Goal: Information Seeking & Learning: Learn about a topic

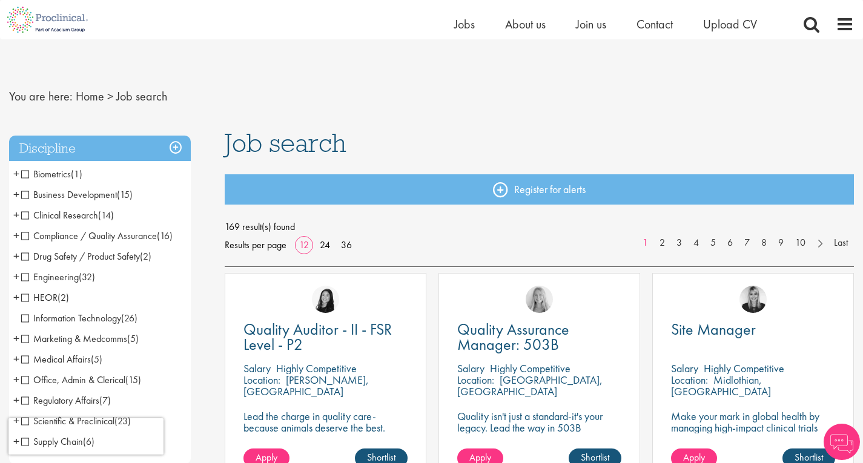
scroll to position [24, 0]
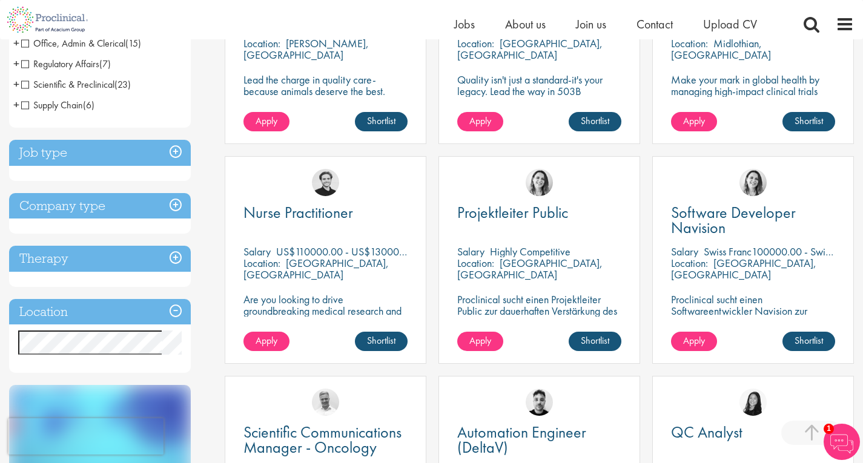
scroll to position [339, 0]
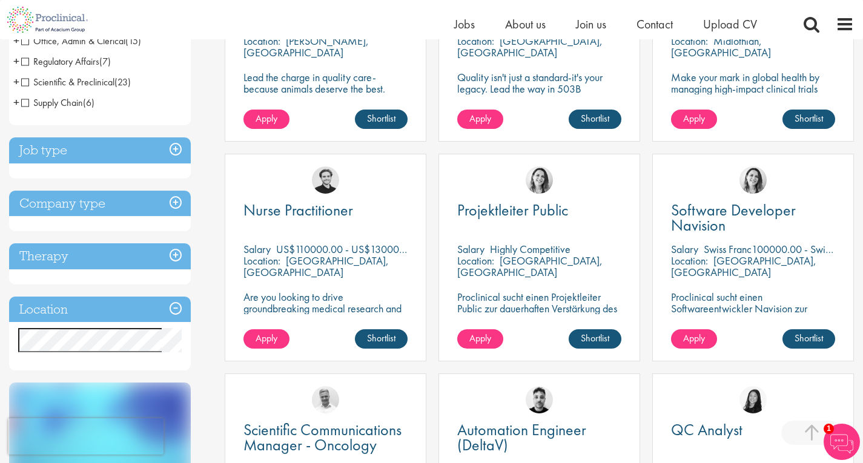
click at [177, 307] on h3 "Location" at bounding box center [100, 310] width 182 height 26
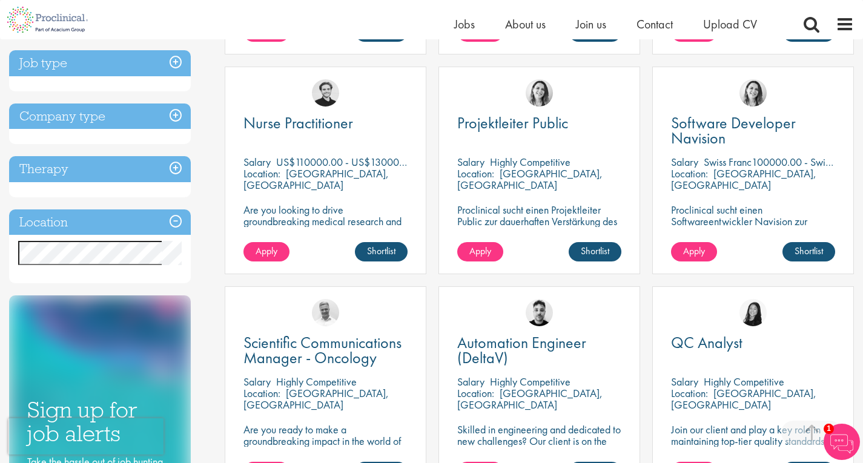
scroll to position [436, 0]
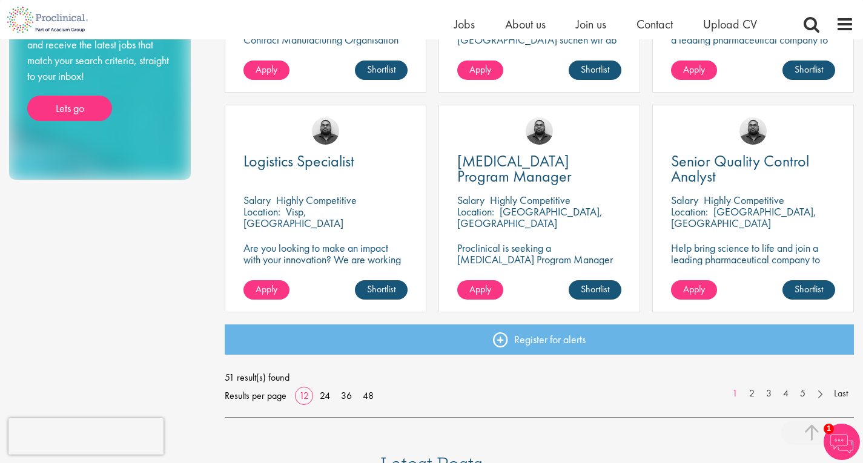
scroll to position [847, 0]
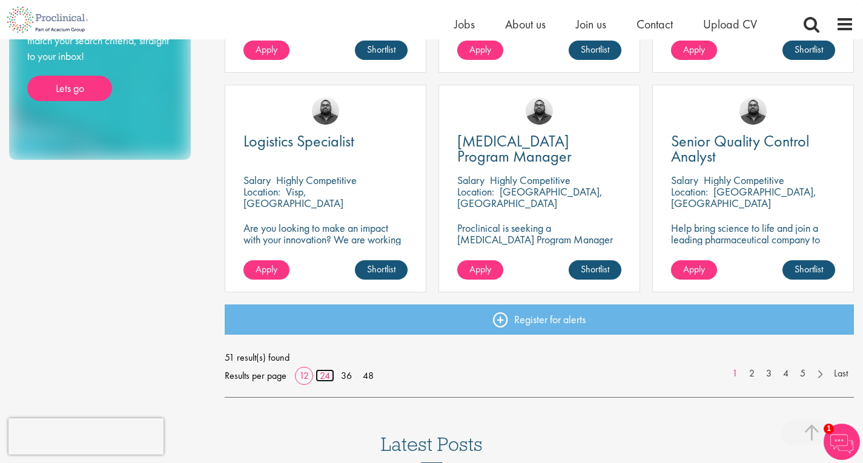
click at [324, 372] on link "24" at bounding box center [324, 375] width 19 height 13
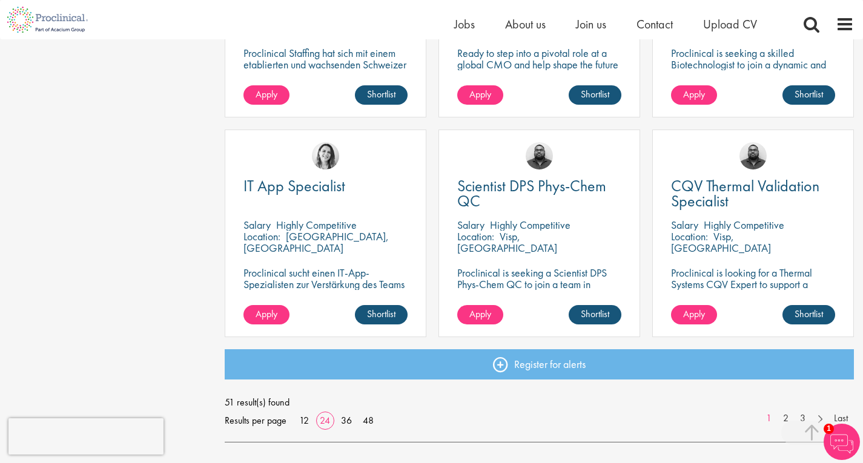
scroll to position [1778, 0]
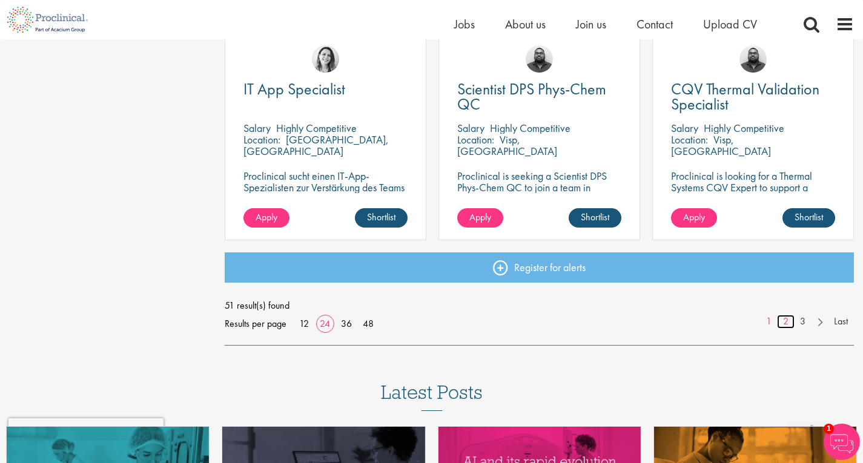
click at [784, 320] on link "2" at bounding box center [786, 322] width 18 height 14
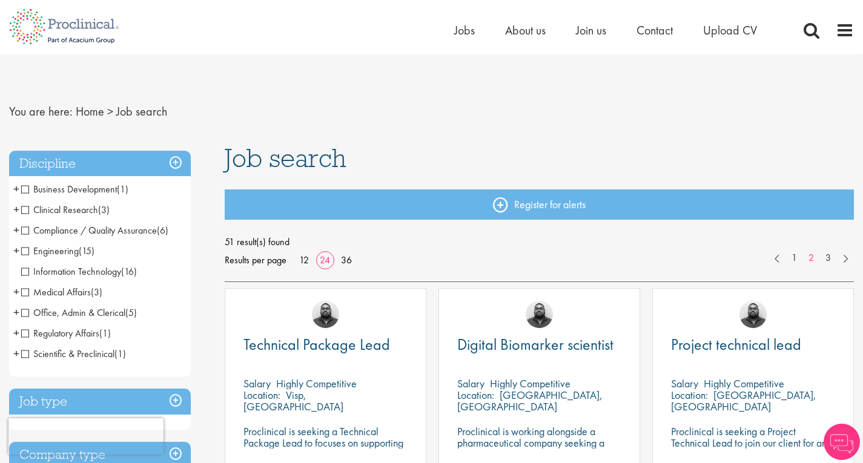
click at [464, 273] on div "51 result(s) found Results per page 12 24 36 1 2 3" at bounding box center [539, 257] width 629 height 49
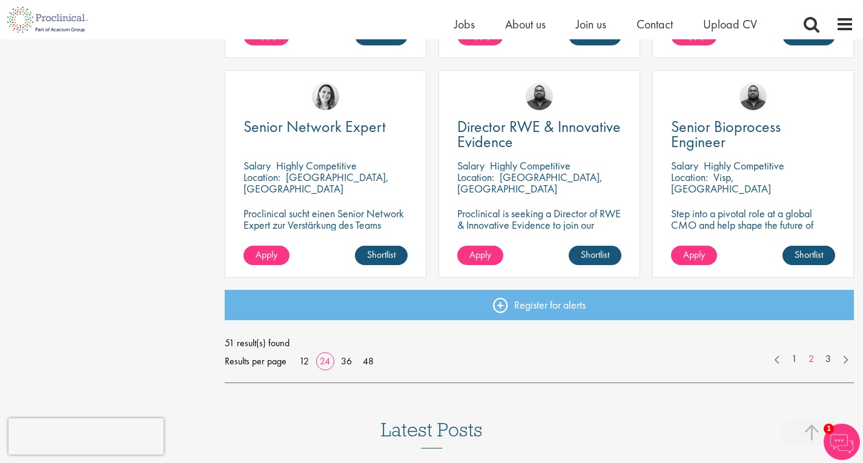
scroll to position [1743, 0]
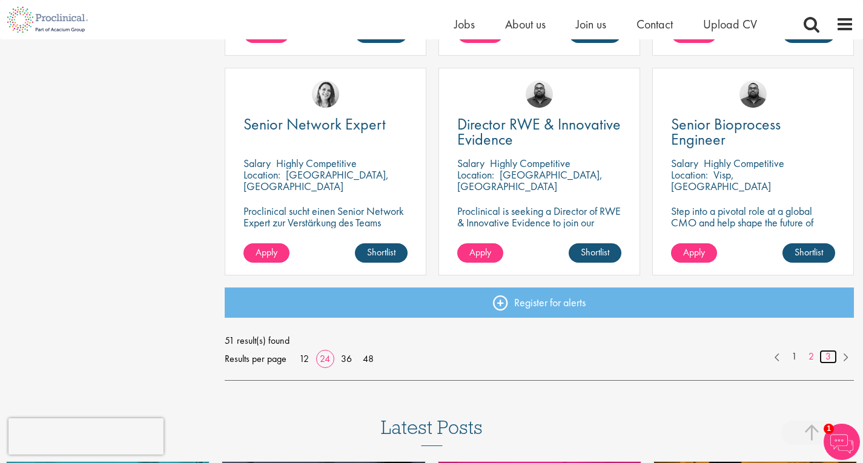
click at [827, 355] on link "3" at bounding box center [828, 357] width 18 height 14
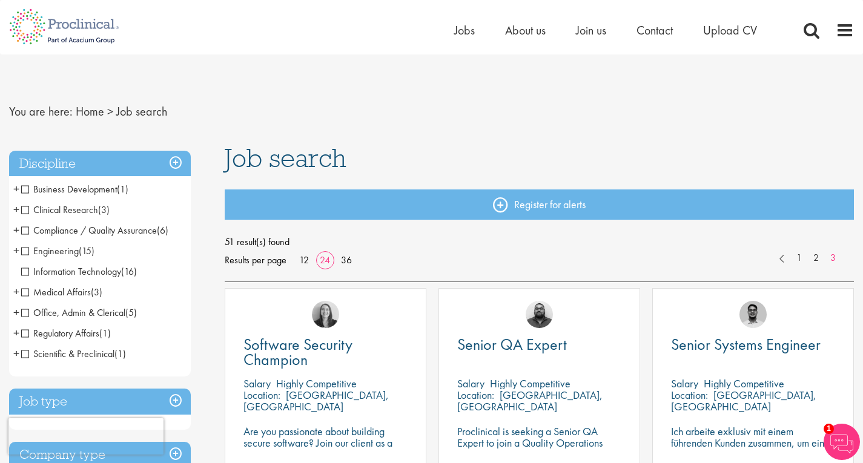
click at [50, 310] on span "Office, Admin & Clerical" at bounding box center [73, 312] width 104 height 13
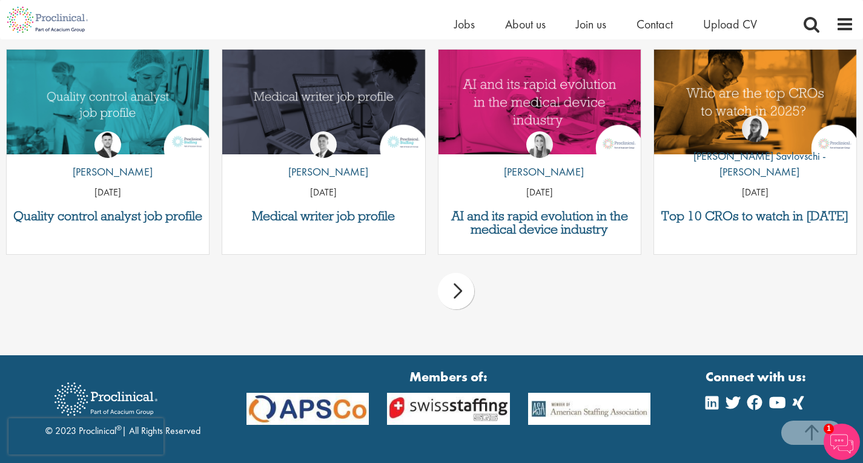
scroll to position [980, 0]
